Goal: Task Accomplishment & Management: Complete application form

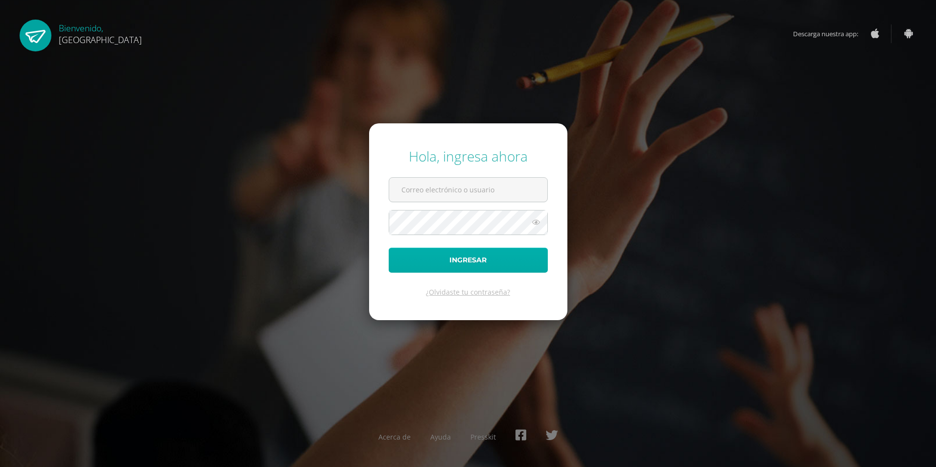
type input "2019310@colegiobelga.edu.gt"
click at [466, 258] on button "Ingresar" at bounding box center [468, 260] width 159 height 25
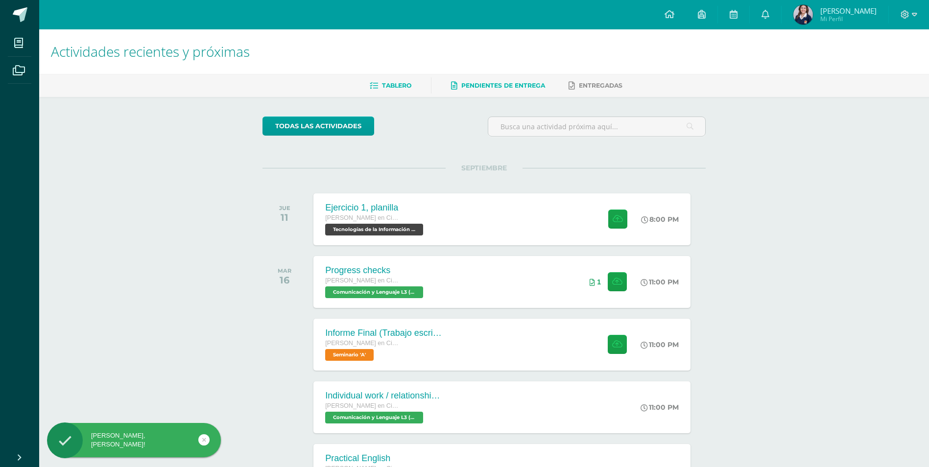
click at [497, 88] on span "Pendientes de entrega" at bounding box center [503, 85] width 84 height 7
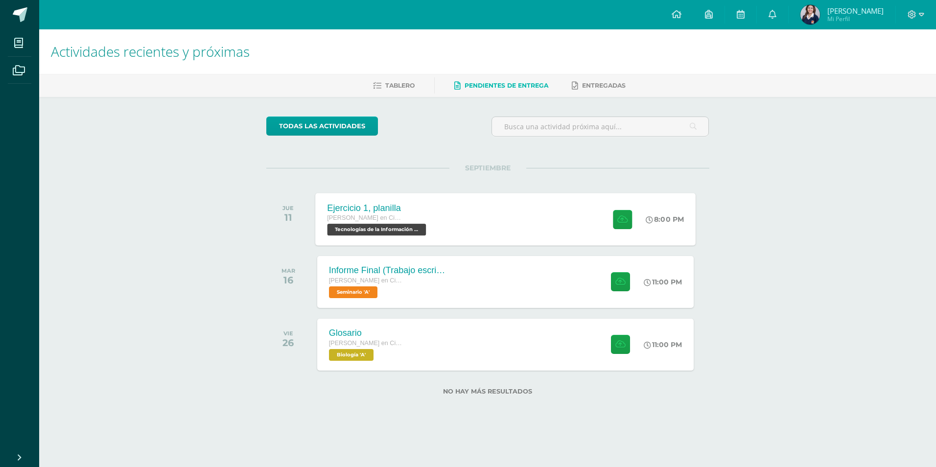
click at [431, 226] on div "Ejercicio 1, planilla [PERSON_NAME] en Ciencias y Letras Tecnologías de la Info…" at bounding box center [377, 219] width 125 height 52
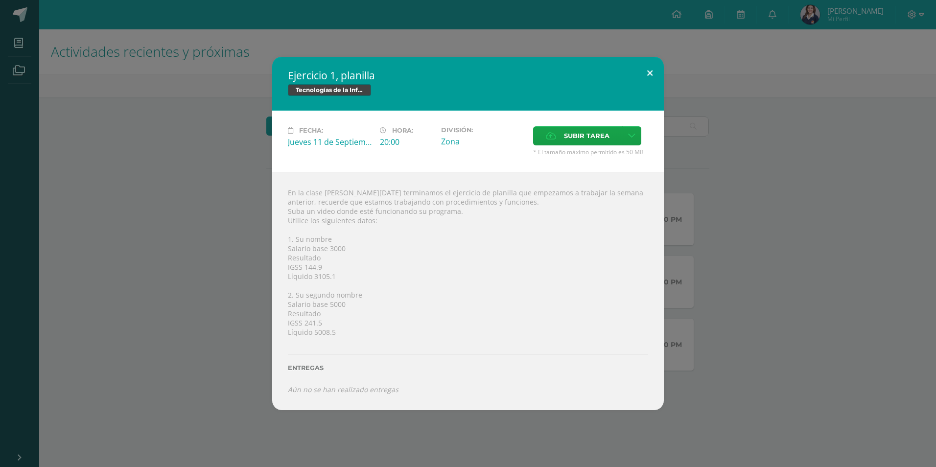
click at [656, 75] on button at bounding box center [650, 73] width 28 height 33
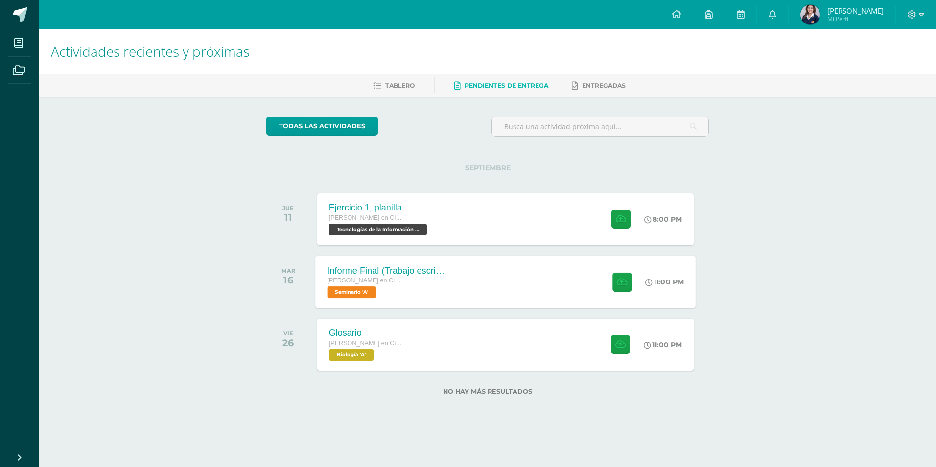
click at [380, 275] on div "Informe Final (Trabajo escrito)" at bounding box center [386, 270] width 119 height 10
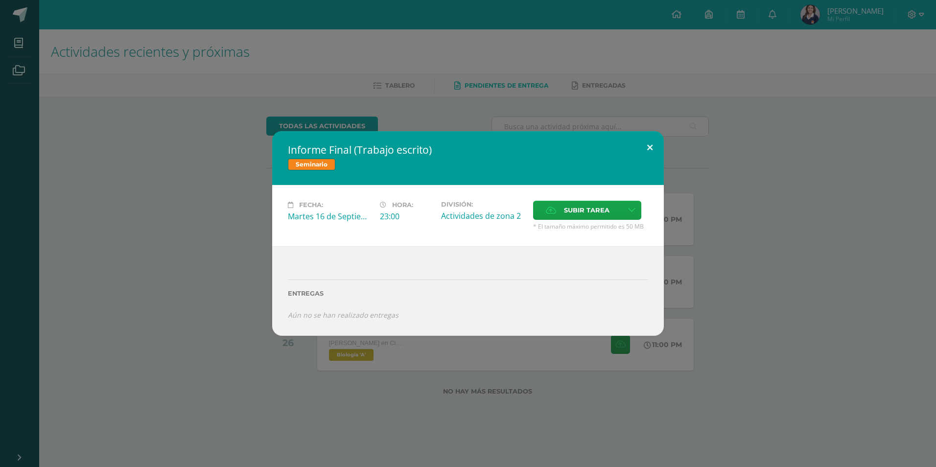
click at [654, 144] on button at bounding box center [650, 147] width 28 height 33
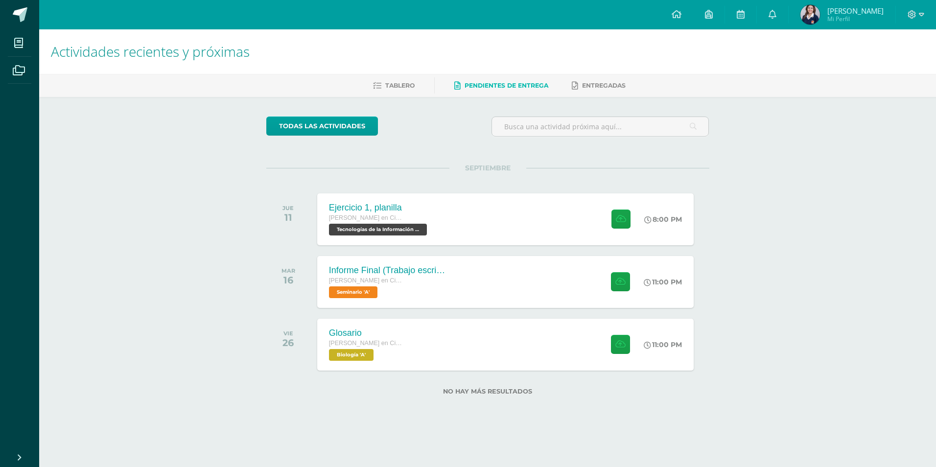
click at [825, 299] on div "Actividades recientes y próximas Tablero Pendientes de entrega Entregadas todas…" at bounding box center [487, 227] width 897 height 397
click at [341, 207] on div "Ejercicio 1, planilla" at bounding box center [377, 208] width 101 height 10
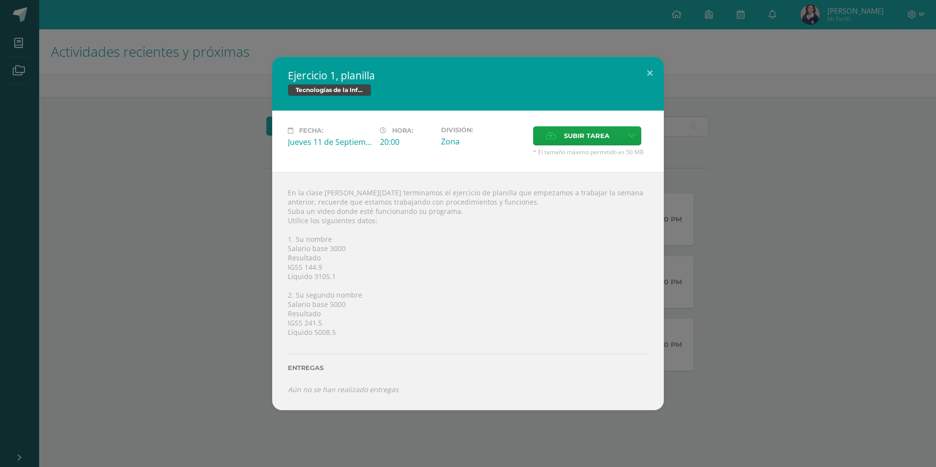
drag, startPoint x: 337, startPoint y: 280, endPoint x: 284, endPoint y: 236, distance: 68.9
click at [284, 236] on div "En la clase de hoy terminamos el ejercicio de planilla que empezamos a trabajar…" at bounding box center [468, 291] width 392 height 238
drag, startPoint x: 284, startPoint y: 236, endPoint x: 340, endPoint y: 254, distance: 59.2
click at [340, 254] on div "En la clase de hoy terminamos el ejercicio de planilla que empezamos a trabajar…" at bounding box center [468, 291] width 392 height 238
click at [653, 74] on button at bounding box center [650, 73] width 28 height 33
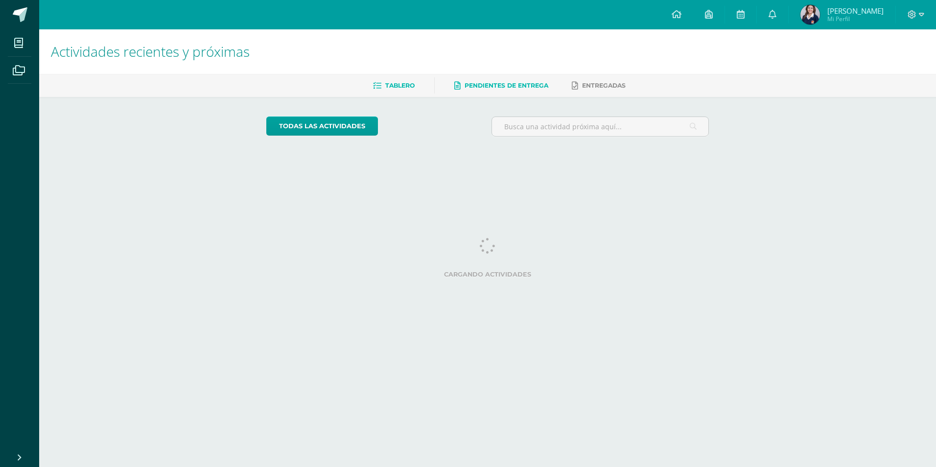
click at [505, 83] on span "Pendientes de entrega" at bounding box center [507, 85] width 84 height 7
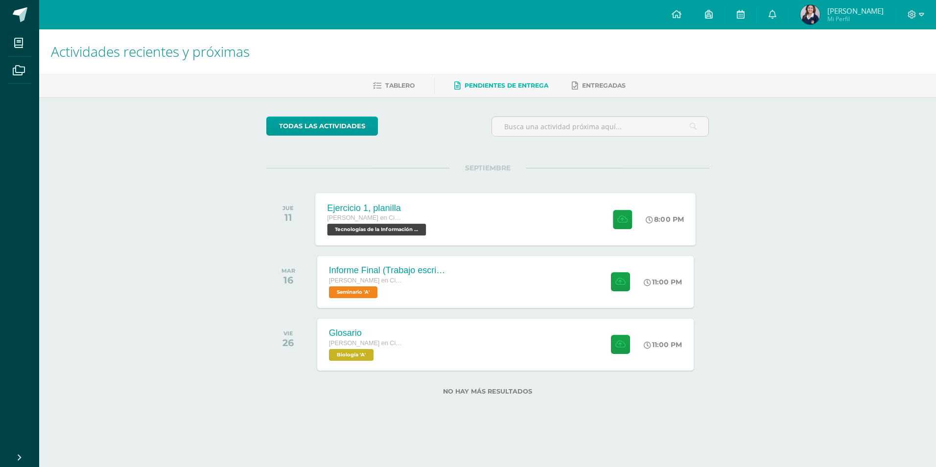
click at [432, 241] on div "Ejercicio 1, planilla [PERSON_NAME] en Ciencias y Letras Tecnologías de la Info…" at bounding box center [377, 219] width 125 height 52
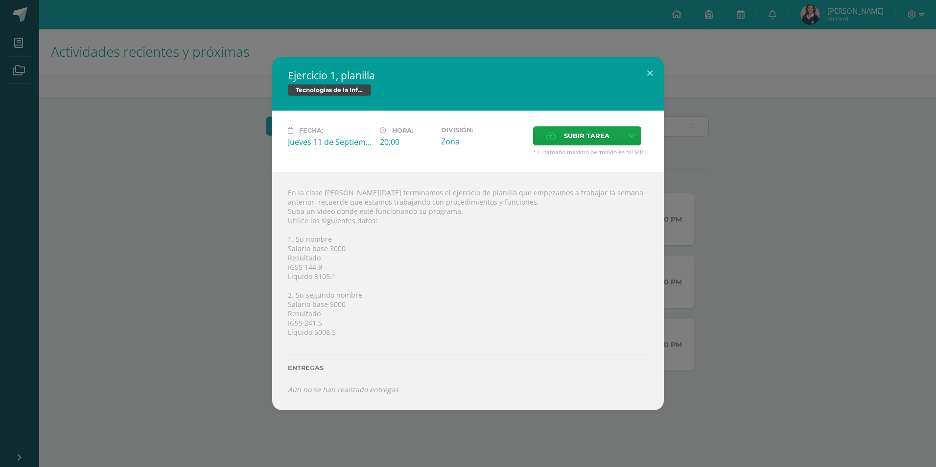
drag, startPoint x: 345, startPoint y: 277, endPoint x: 285, endPoint y: 237, distance: 72.0
click at [285, 237] on div "En la clase [PERSON_NAME][DATE] terminamos el ejercicio de planilla que empezam…" at bounding box center [468, 291] width 392 height 238
click at [469, 203] on div "En la clase [PERSON_NAME][DATE] terminamos el ejercicio de planilla que empezam…" at bounding box center [468, 291] width 392 height 238
drag, startPoint x: 335, startPoint y: 328, endPoint x: 284, endPoint y: 241, distance: 100.1
click at [284, 241] on div "En la clase [PERSON_NAME][DATE] terminamos el ejercicio de planilla que empezam…" at bounding box center [468, 291] width 392 height 238
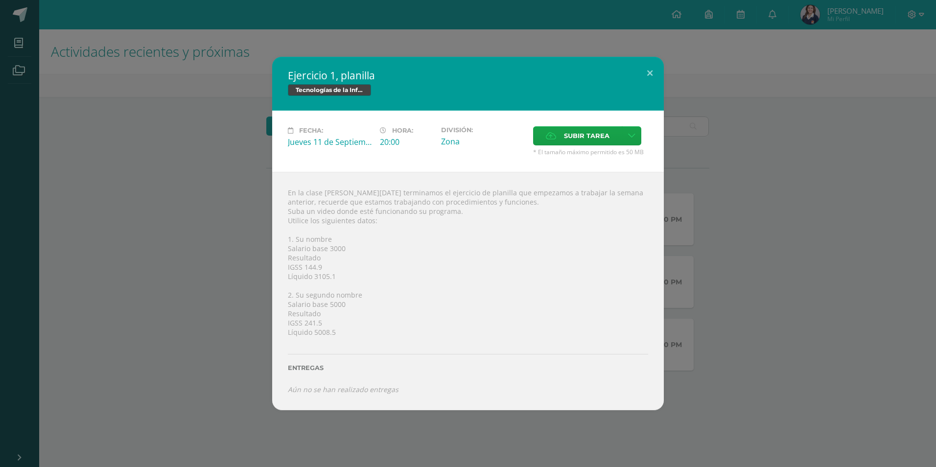
click at [345, 264] on div "En la clase [PERSON_NAME][DATE] terminamos el ejercicio de planilla que empezam…" at bounding box center [468, 291] width 392 height 238
drag, startPoint x: 371, startPoint y: 275, endPoint x: 283, endPoint y: 241, distance: 93.9
click at [283, 241] on div "En la clase [PERSON_NAME][DATE] terminamos el ejercicio de planilla que empezam…" at bounding box center [468, 291] width 392 height 238
click at [516, 324] on div "En la clase [PERSON_NAME][DATE] terminamos el ejercicio de planilla que empezam…" at bounding box center [468, 291] width 392 height 238
drag, startPoint x: 516, startPoint y: 324, endPoint x: 285, endPoint y: 236, distance: 246.7
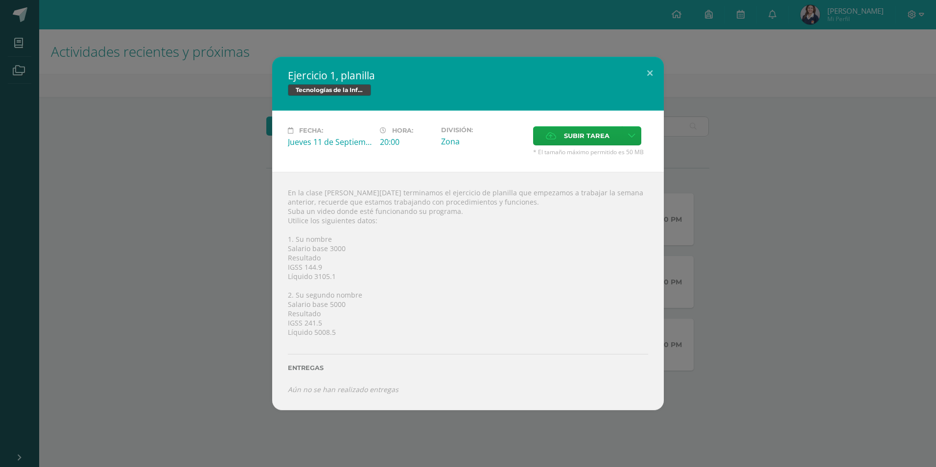
click at [285, 236] on div "En la clase [PERSON_NAME][DATE] terminamos el ejercicio de planilla que empezam…" at bounding box center [468, 291] width 392 height 238
click at [512, 278] on div "En la clase [PERSON_NAME][DATE] terminamos el ejercicio de planilla que empezam…" at bounding box center [468, 291] width 392 height 238
click at [305, 236] on div "En la clase [PERSON_NAME][DATE] terminamos el ejercicio de planilla que empezam…" at bounding box center [468, 291] width 392 height 238
drag, startPoint x: 342, startPoint y: 247, endPoint x: 331, endPoint y: 246, distance: 11.3
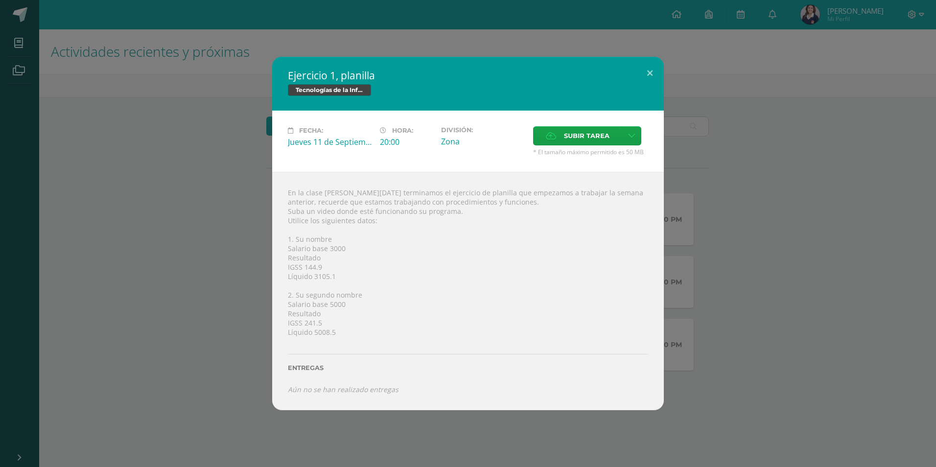
click at [331, 246] on div "En la clase [PERSON_NAME][DATE] terminamos el ejercicio de planilla que empezam…" at bounding box center [468, 291] width 392 height 238
drag, startPoint x: 398, startPoint y: 142, endPoint x: 373, endPoint y: 140, distance: 25.0
click at [373, 140] on div "Fecha: [DATE] Hora: 20:00 División: Zona Subir tarea" at bounding box center [468, 141] width 368 height 30
drag, startPoint x: 373, startPoint y: 140, endPoint x: 403, endPoint y: 173, distance: 45.1
click at [403, 173] on div "En la clase [PERSON_NAME][DATE] terminamos el ejercicio de planilla que empezam…" at bounding box center [468, 291] width 392 height 238
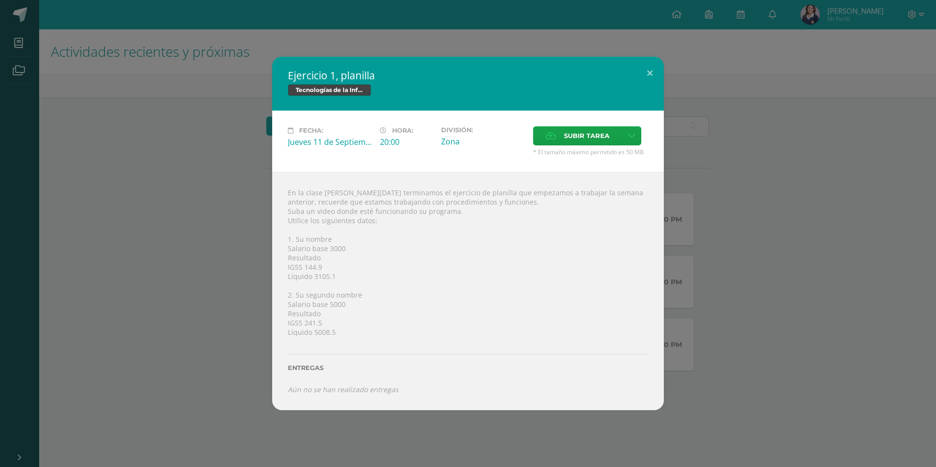
drag, startPoint x: 342, startPoint y: 278, endPoint x: 288, endPoint y: 240, distance: 66.0
click at [288, 240] on div "En la clase [PERSON_NAME][DATE] terminamos el ejercicio de planilla que empezam…" at bounding box center [468, 291] width 392 height 238
copy div "1. Su nombre Salario base 3000 Resultado IGSS 144.9 Líquido 3105.1"
click at [651, 72] on button at bounding box center [650, 73] width 28 height 33
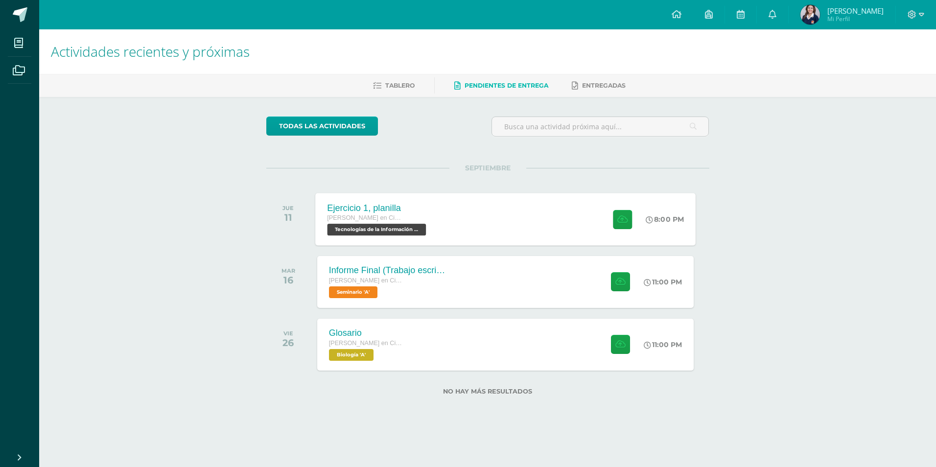
click at [423, 215] on div "[PERSON_NAME] en Ciencias y Letras" at bounding box center [377, 218] width 101 height 11
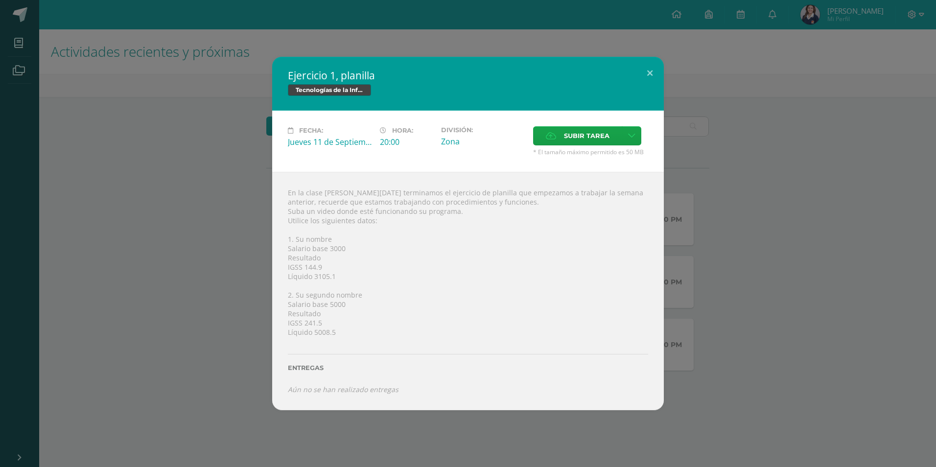
drag, startPoint x: 340, startPoint y: 278, endPoint x: 288, endPoint y: 237, distance: 66.0
click at [288, 237] on div "En la clase [PERSON_NAME][DATE] terminamos el ejercicio de planilla que empezam…" at bounding box center [468, 291] width 392 height 238
click at [328, 240] on div "En la clase [PERSON_NAME][DATE] terminamos el ejercicio de planilla que empezam…" at bounding box center [468, 291] width 392 height 238
drag, startPoint x: 339, startPoint y: 276, endPoint x: 286, endPoint y: 238, distance: 65.3
click at [286, 238] on div "En la clase [PERSON_NAME][DATE] terminamos el ejercicio de planilla que empezam…" at bounding box center [468, 291] width 392 height 238
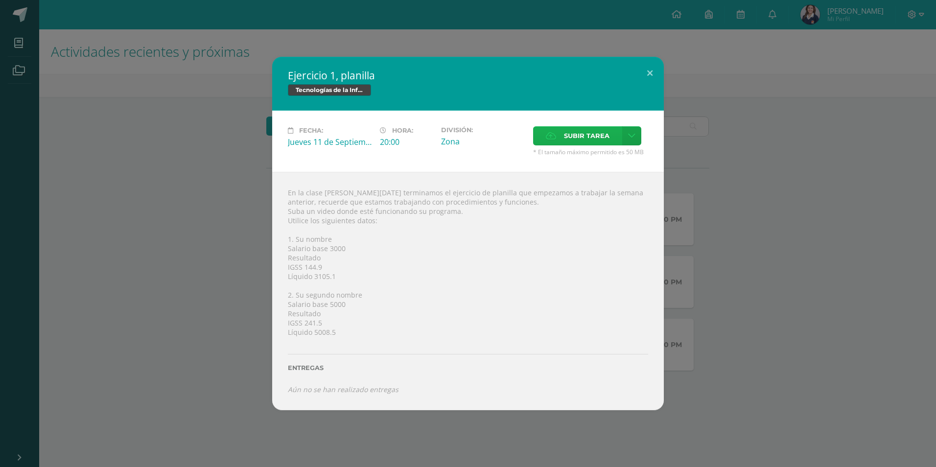
click at [568, 131] on span "Subir tarea" at bounding box center [587, 136] width 46 height 18
click at [0, 0] on input "Subir tarea" at bounding box center [0, 0] width 0 height 0
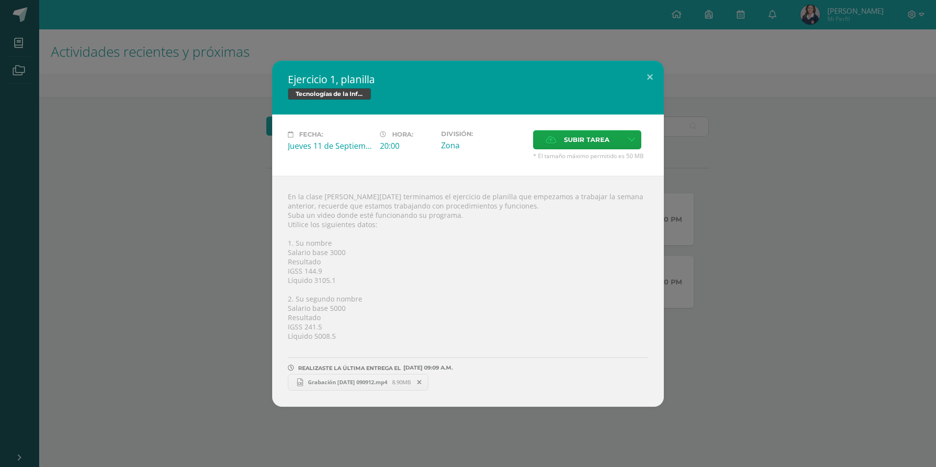
click at [322, 383] on span "Grabación [DATE] 090912.mp4" at bounding box center [347, 382] width 89 height 7
click at [651, 79] on button at bounding box center [650, 77] width 28 height 33
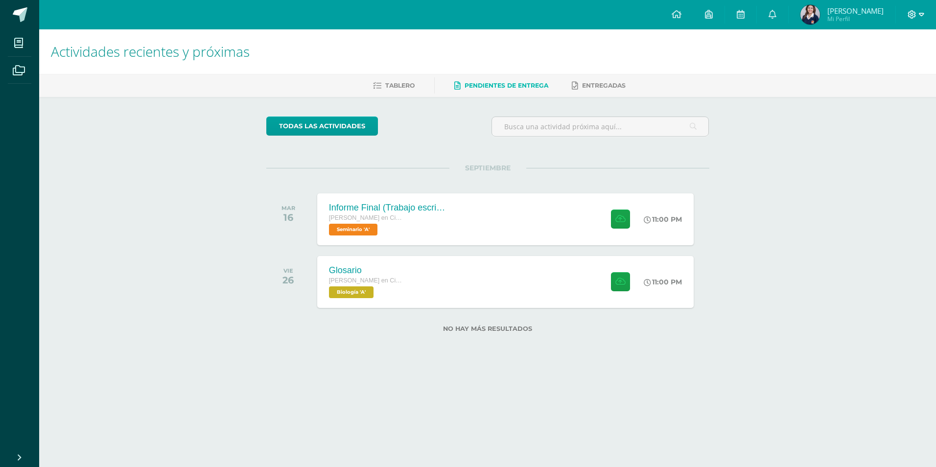
click at [917, 19] on span at bounding box center [916, 14] width 17 height 11
click at [893, 64] on span "Cerrar sesión" at bounding box center [891, 66] width 44 height 9
